Goal: Manage account settings

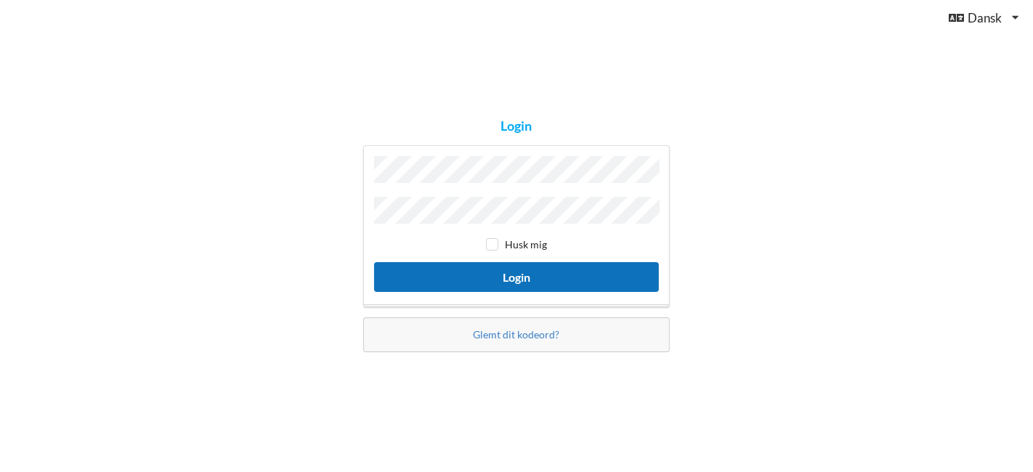
click at [554, 265] on button "Login" at bounding box center [516, 277] width 285 height 30
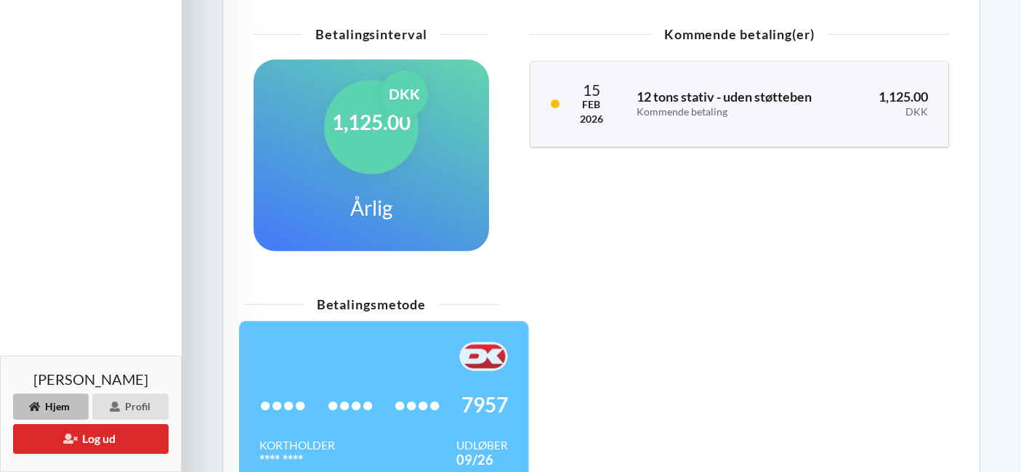
scroll to position [484, 0]
click at [132, 406] on div "Profil" at bounding box center [130, 407] width 76 height 26
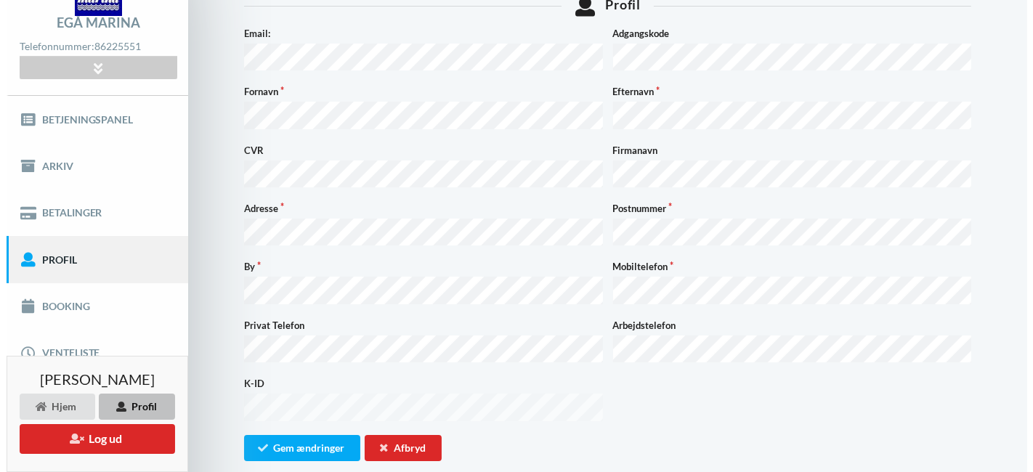
scroll to position [74, 0]
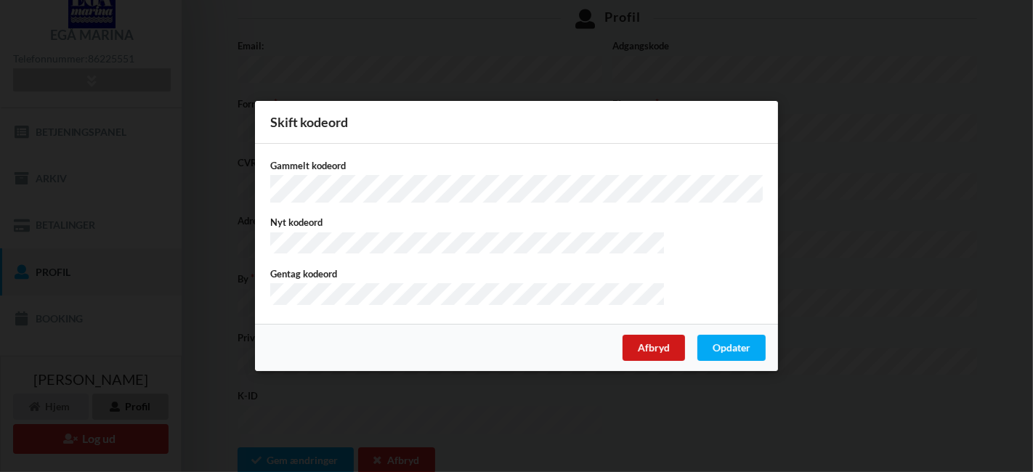
click at [638, 352] on div "Afbryd" at bounding box center [654, 348] width 62 height 26
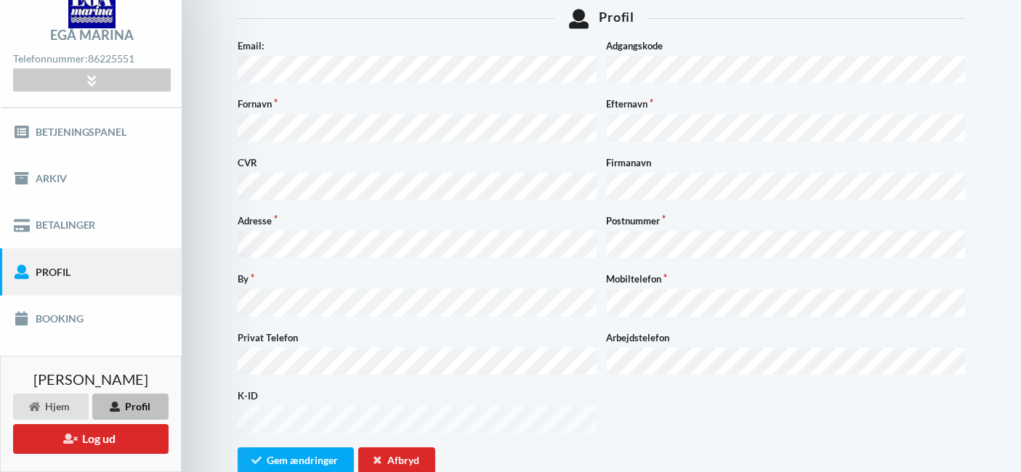
click at [602, 362] on form "Email: Adgangskode Fornavn Efternavn CVR Firmanavn Adresse Postnummer By Mobilt…" at bounding box center [601, 256] width 727 height 435
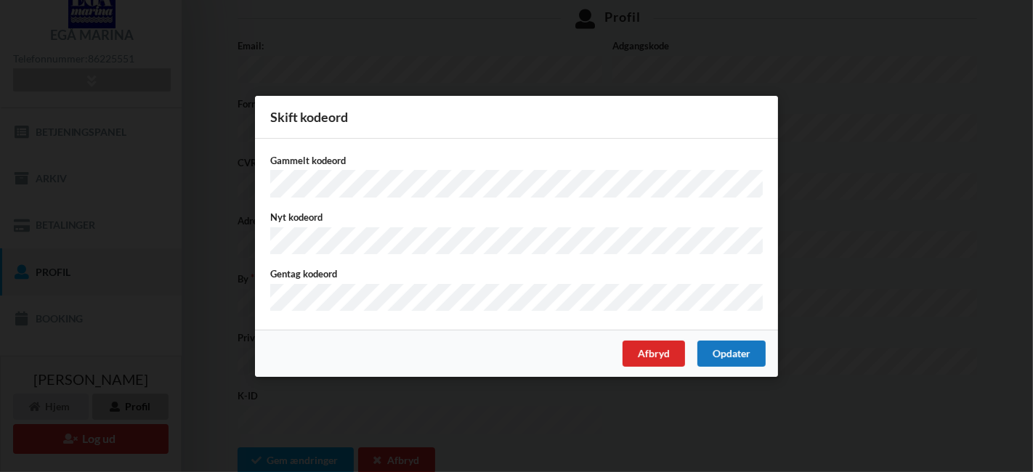
click at [712, 347] on div "Opdater" at bounding box center [732, 353] width 68 height 26
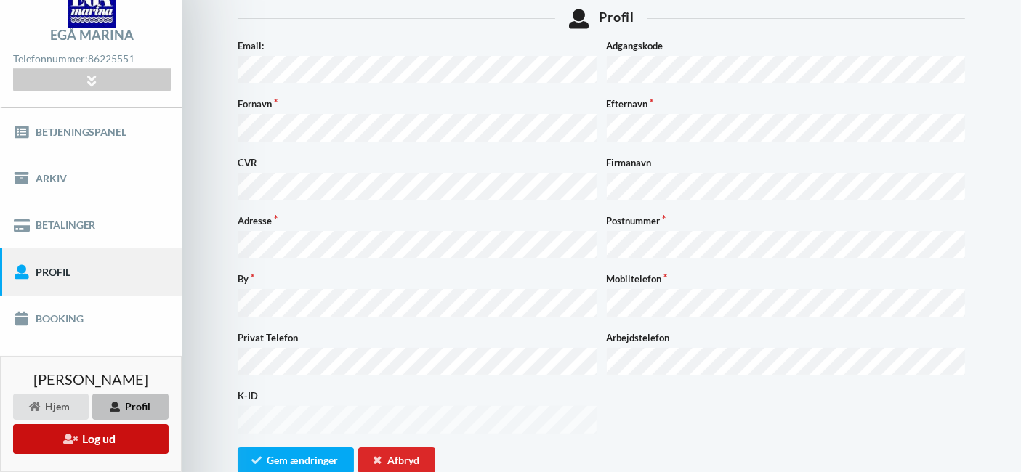
click at [81, 437] on button "Log ud" at bounding box center [90, 439] width 155 height 30
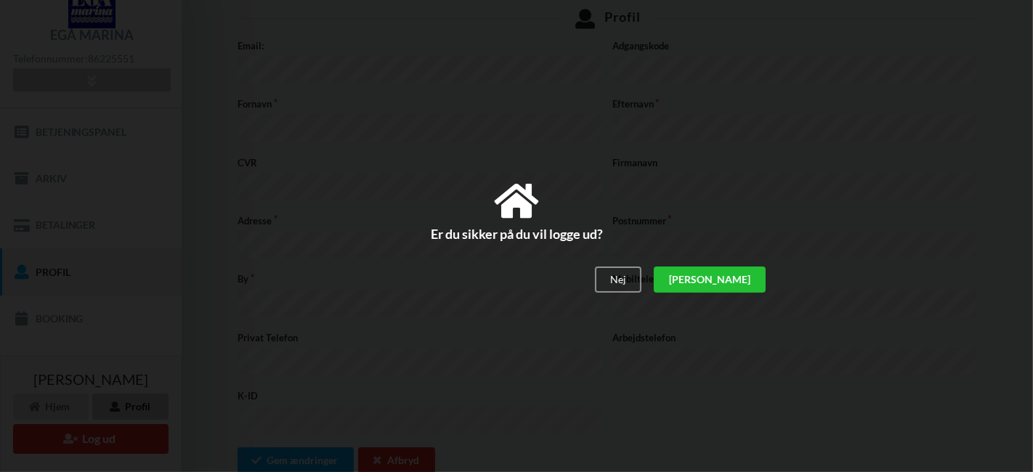
click at [751, 280] on div "[PERSON_NAME]" at bounding box center [710, 280] width 112 height 26
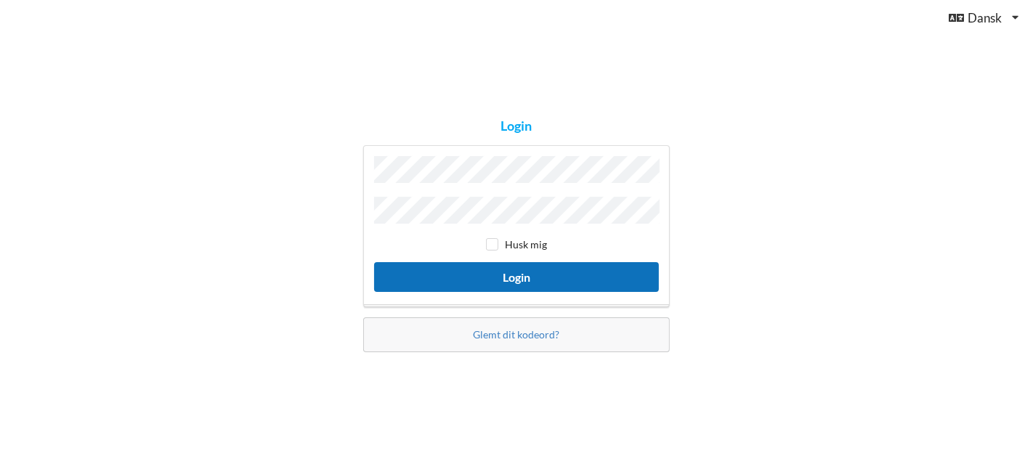
click at [538, 268] on button "Login" at bounding box center [516, 277] width 285 height 30
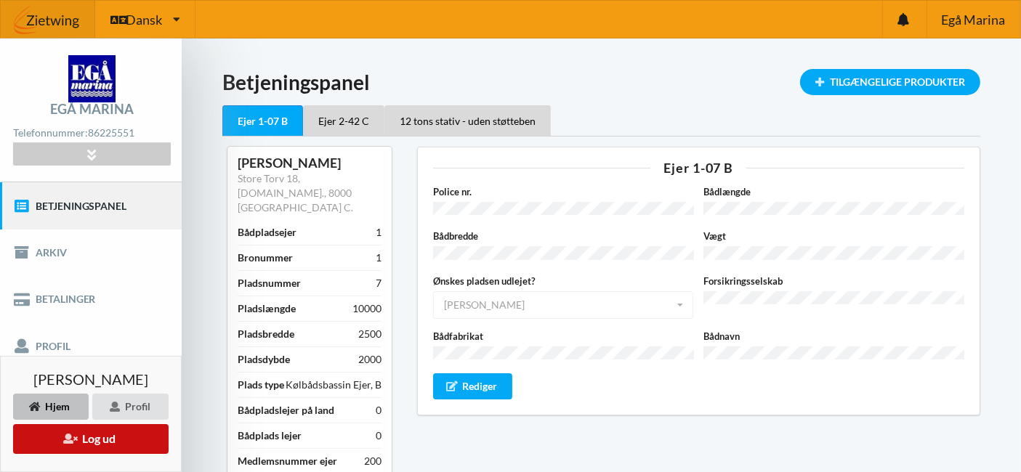
click at [105, 445] on button "Log ud" at bounding box center [90, 439] width 155 height 30
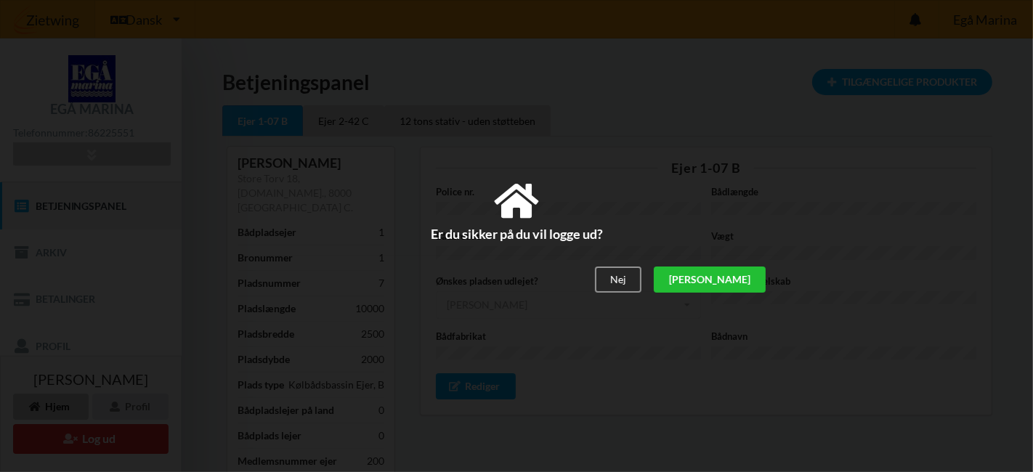
click at [750, 286] on div "[PERSON_NAME]" at bounding box center [710, 280] width 112 height 26
